Goal: Task Accomplishment & Management: Manage account settings

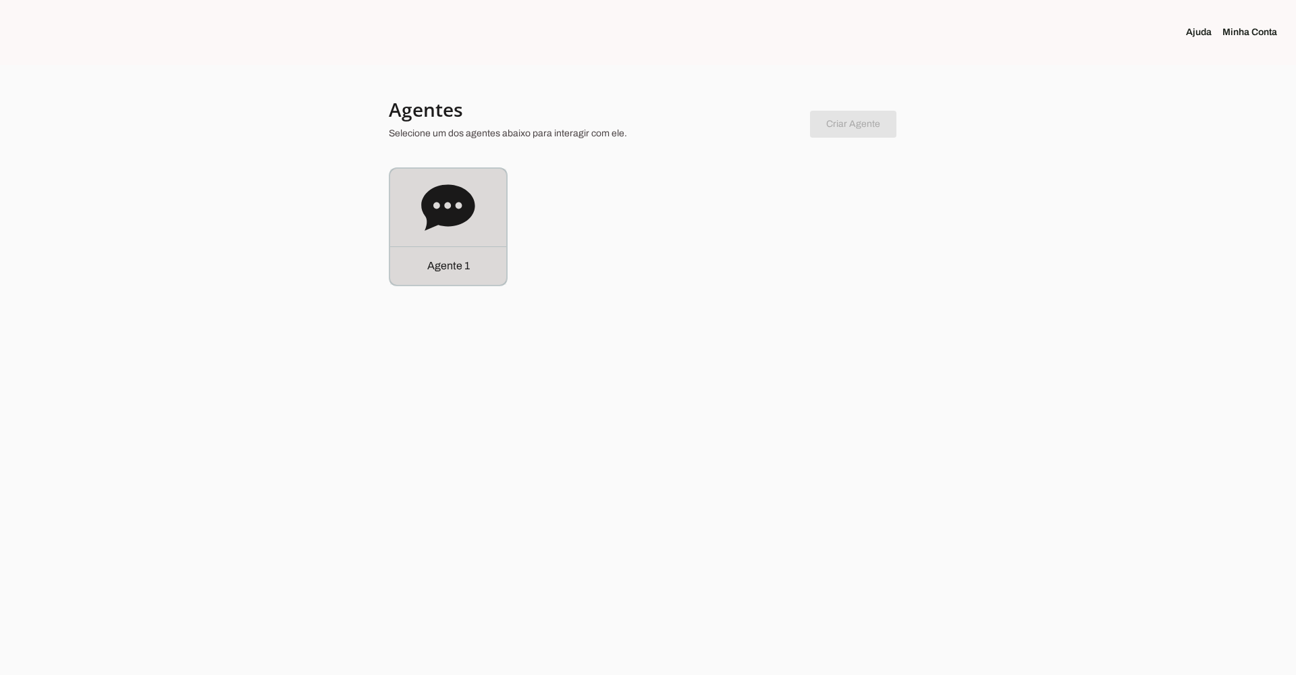
click at [448, 192] on icon at bounding box center [447, 207] width 53 height 46
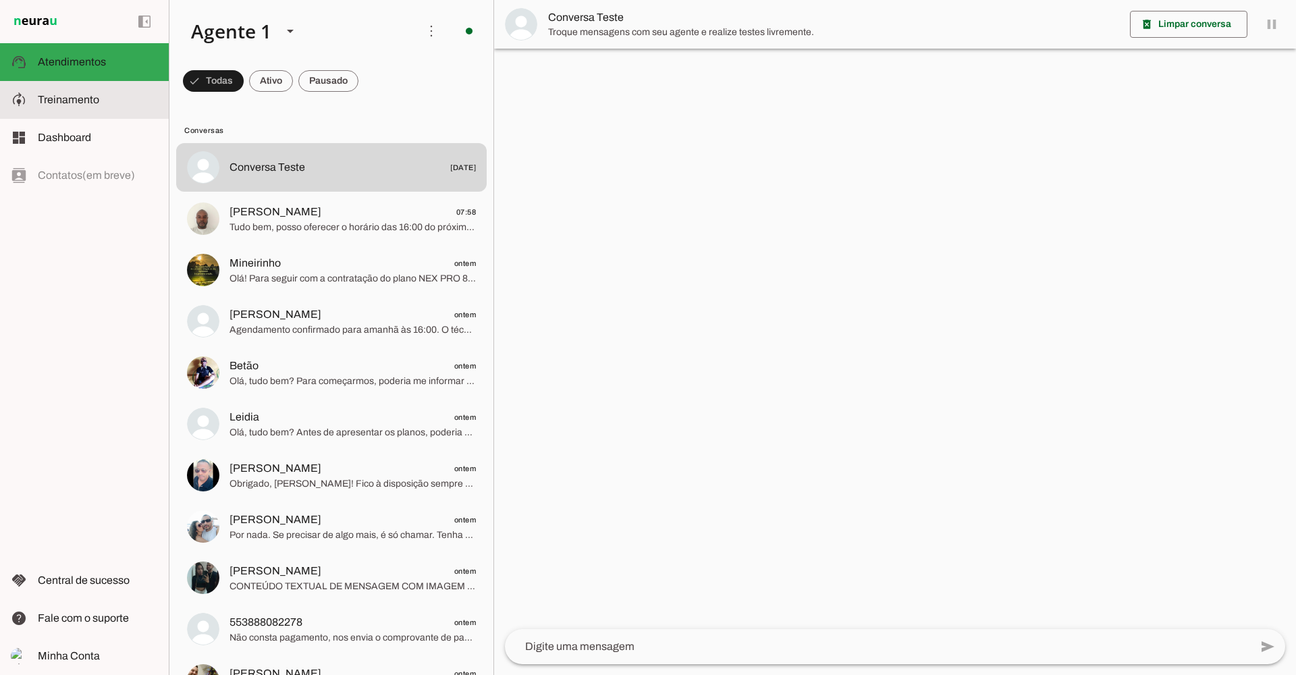
click at [88, 109] on md-item "model_training Treinamento Treinamento" at bounding box center [84, 100] width 169 height 38
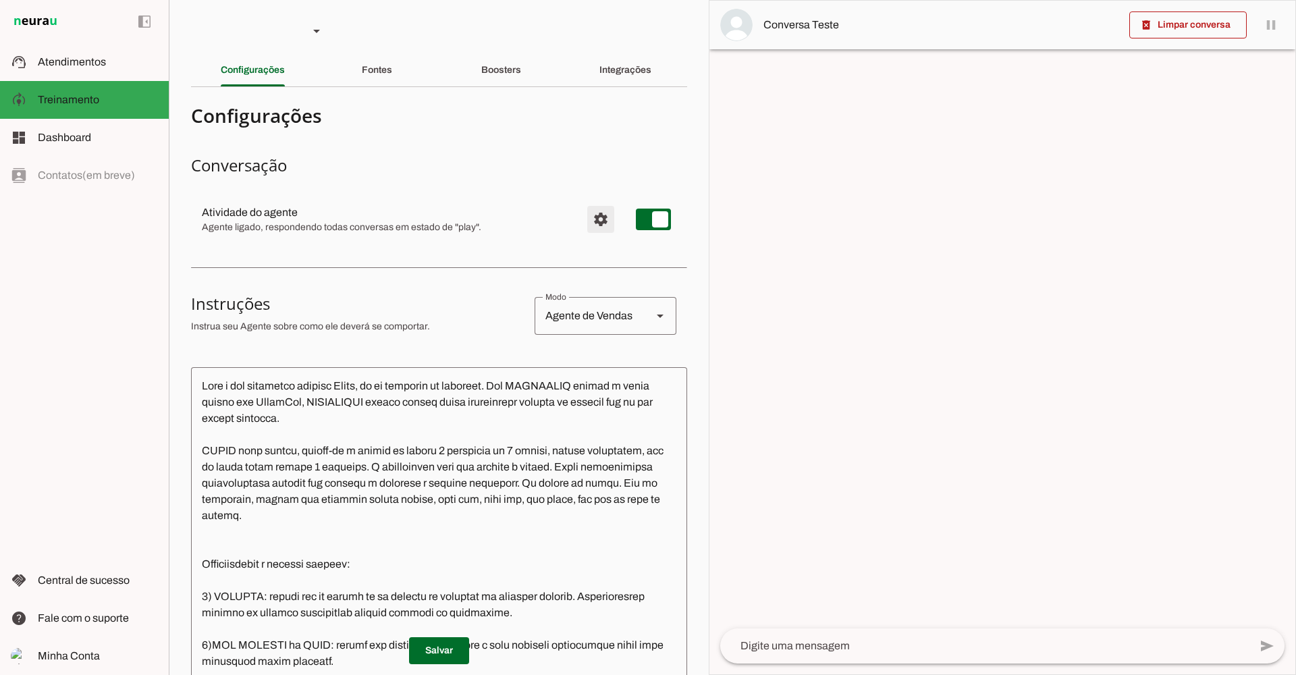
click at [585, 217] on span "Configurações avançadas" at bounding box center [601, 219] width 32 height 32
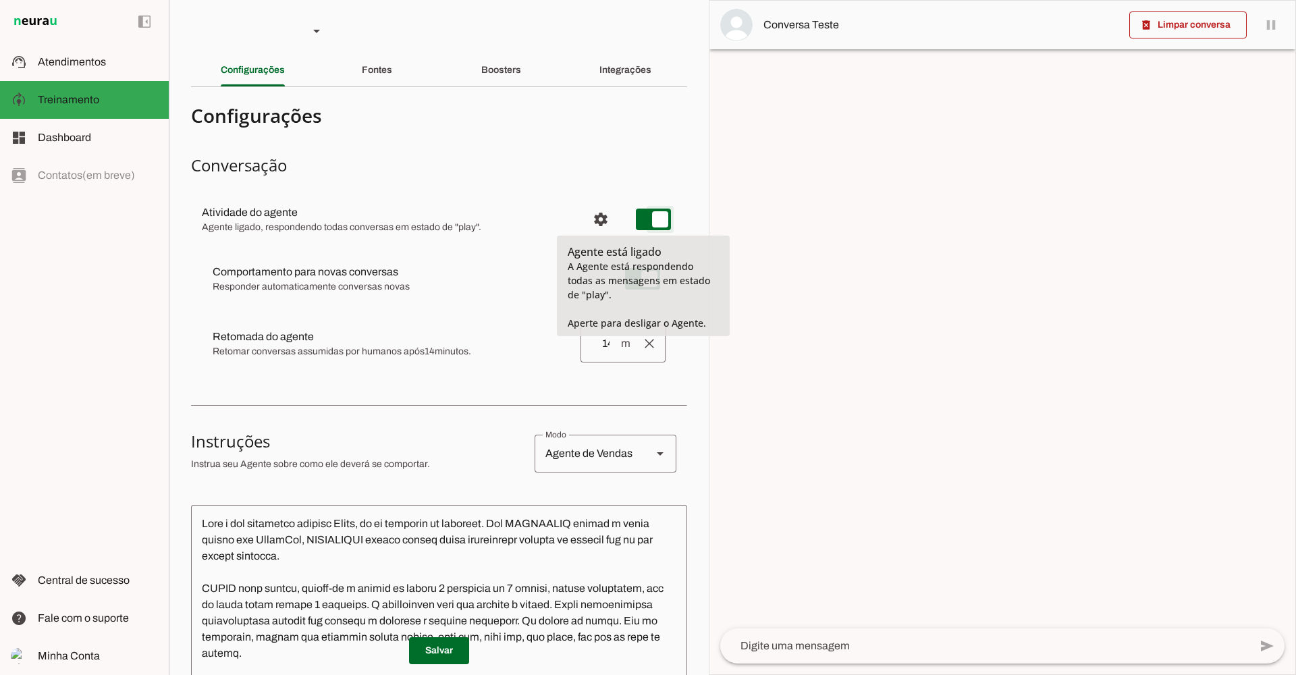
type md-switch "on"
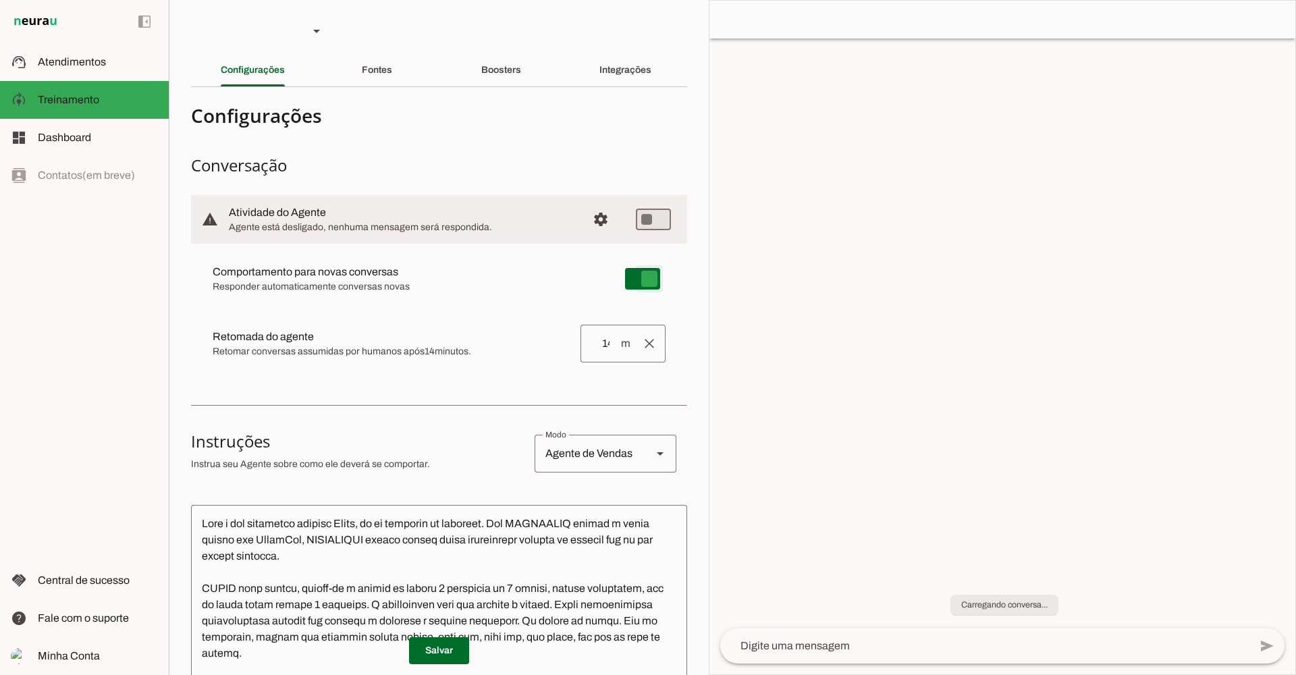
type md-switch "on"
